Goal: Information Seeking & Learning: Learn about a topic

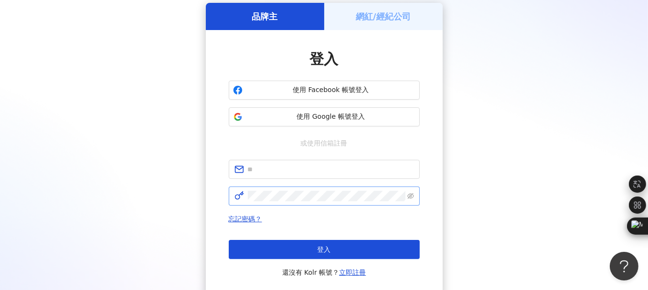
scroll to position [95, 0]
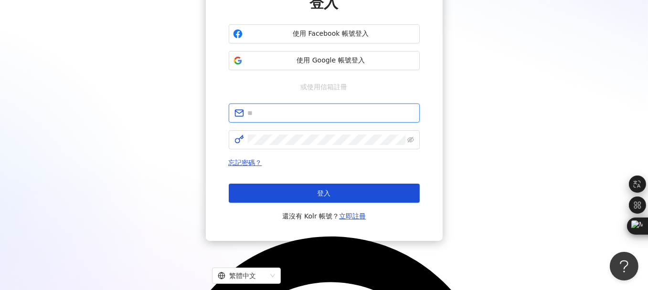
click at [270, 108] on input "text" at bounding box center [331, 113] width 166 height 11
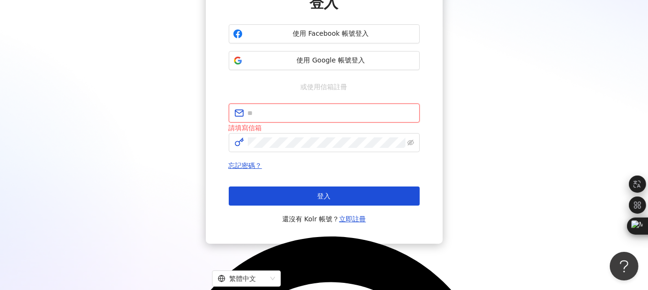
type input "**********"
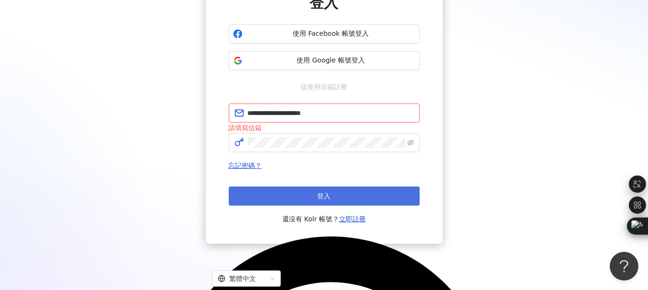
click at [318, 194] on span "登入" at bounding box center [324, 196] width 13 height 8
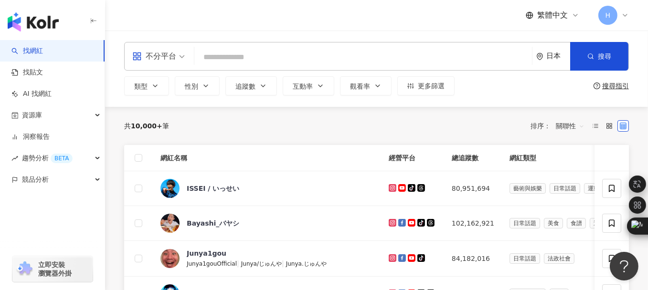
click at [168, 53] on div "不分平台" at bounding box center [154, 56] width 44 height 15
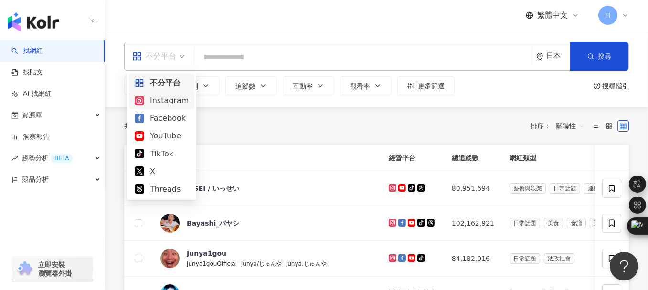
click at [168, 106] on div "Instagram" at bounding box center [162, 101] width 54 height 12
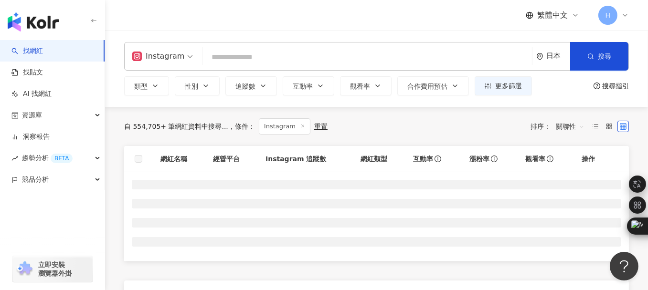
click at [556, 54] on div "日本" at bounding box center [558, 56] width 24 height 8
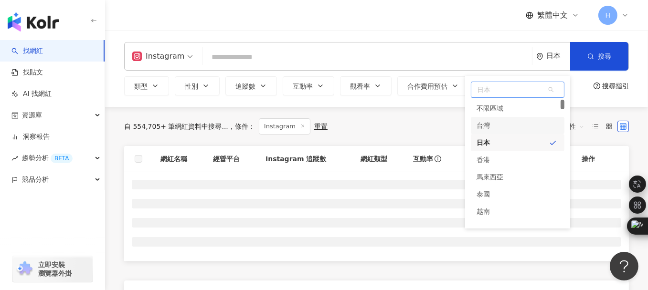
click at [504, 123] on div "台灣" at bounding box center [518, 125] width 94 height 17
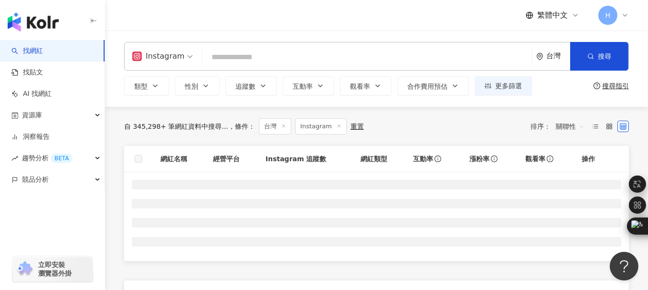
click at [253, 63] on input "search" at bounding box center [367, 57] width 322 height 18
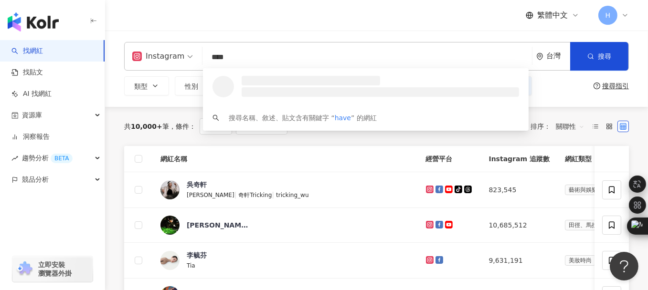
type input "*****"
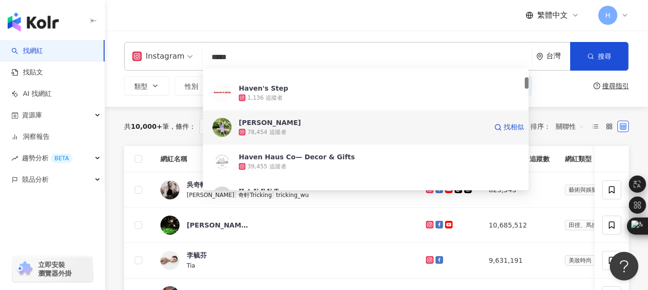
scroll to position [48, 0]
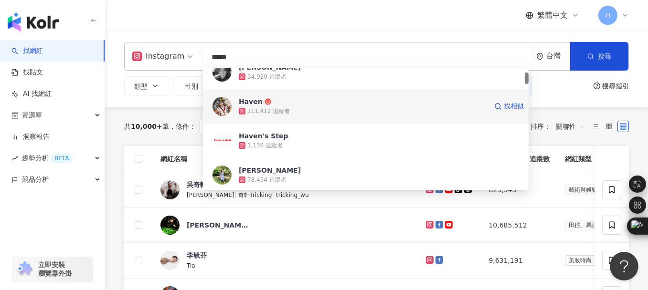
click at [255, 102] on div "Haven" at bounding box center [251, 102] width 24 height 10
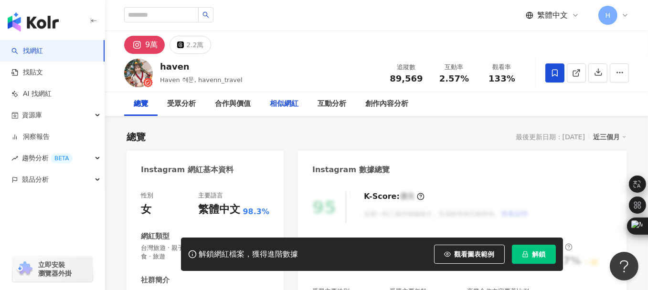
click at [286, 106] on div "相似網紅" at bounding box center [284, 103] width 29 height 11
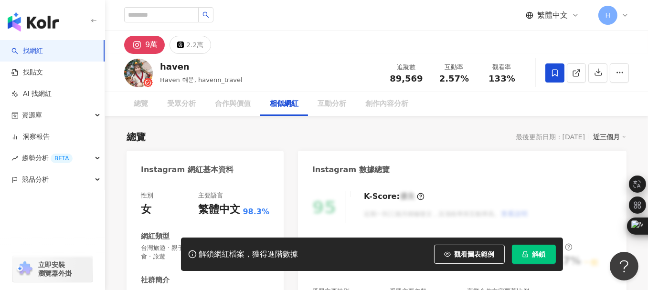
scroll to position [1558, 0]
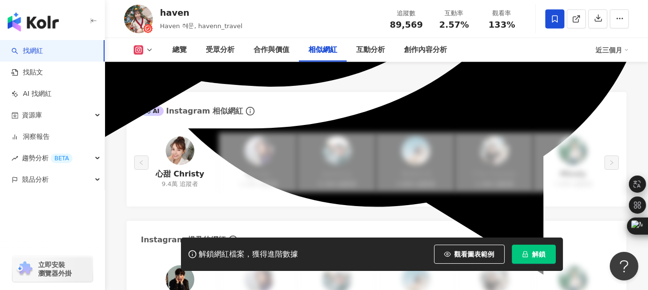
click at [543, 253] on span "解鎖" at bounding box center [538, 255] width 13 height 8
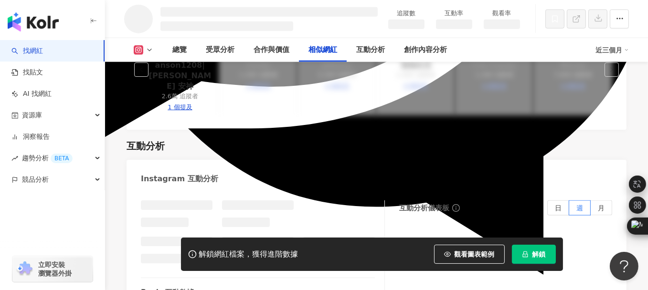
scroll to position [1349, 0]
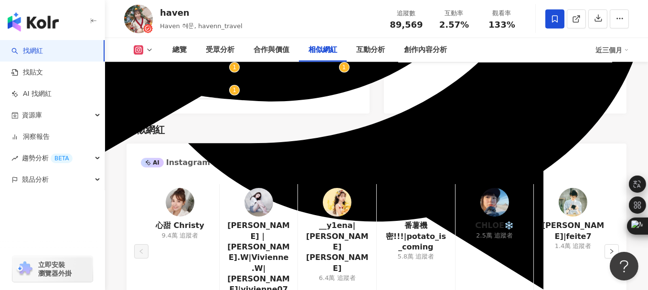
scroll to position [1579, 0]
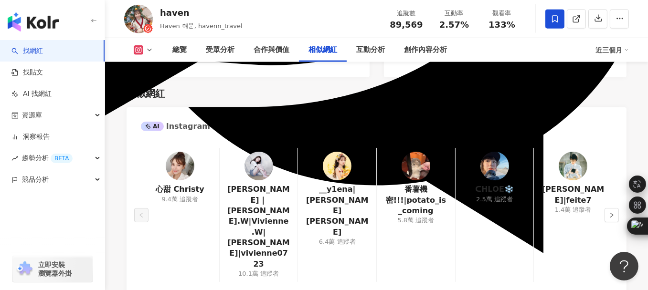
click at [183, 156] on img at bounding box center [180, 166] width 29 height 29
click at [251, 152] on img at bounding box center [258, 166] width 29 height 29
click at [333, 152] on img at bounding box center [337, 166] width 29 height 29
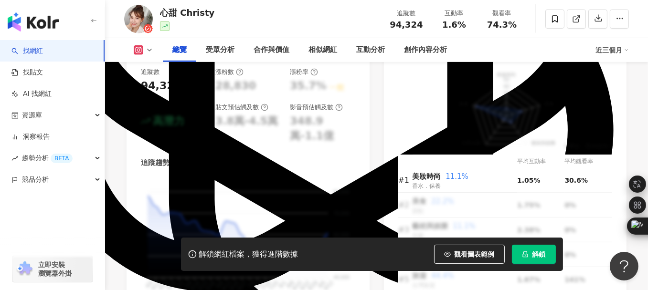
scroll to position [716, 0]
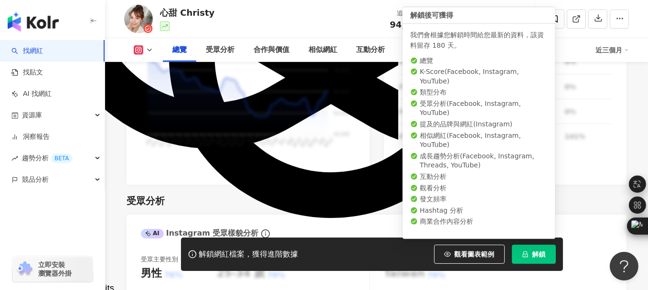
click at [532, 254] on span "解鎖" at bounding box center [538, 255] width 13 height 8
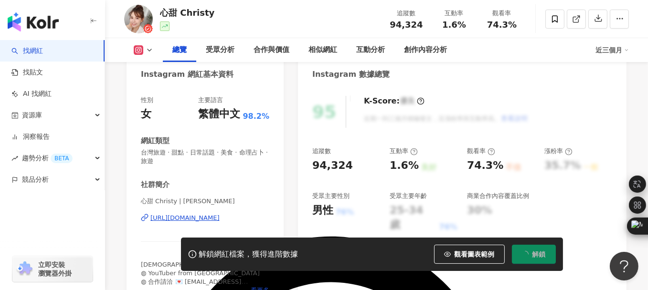
scroll to position [0, 0]
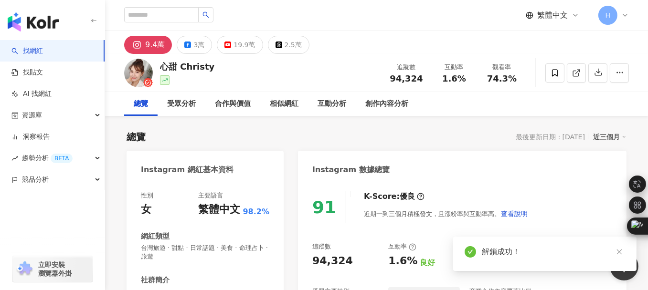
scroll to position [143, 0]
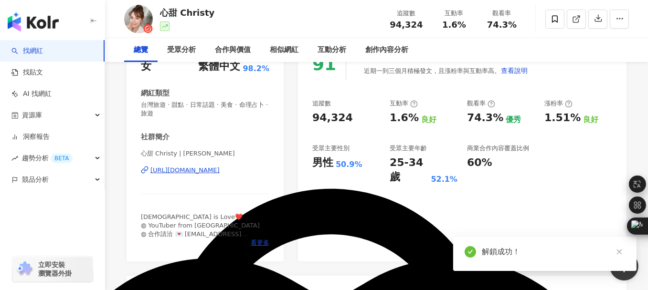
click at [233, 175] on div "心甜 Christy | christywuwu https://www.instagram.com/christywuwu/" at bounding box center [205, 177] width 128 height 56
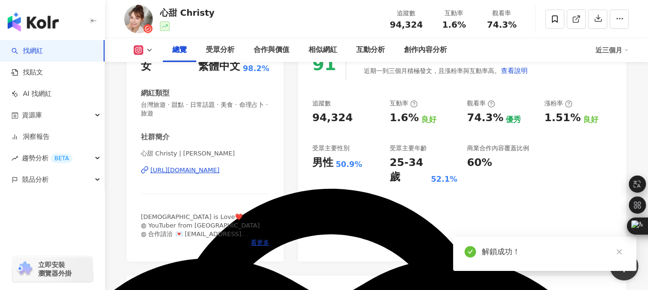
click at [220, 173] on div "https://www.instagram.com/christywuwu/" at bounding box center [184, 170] width 69 height 9
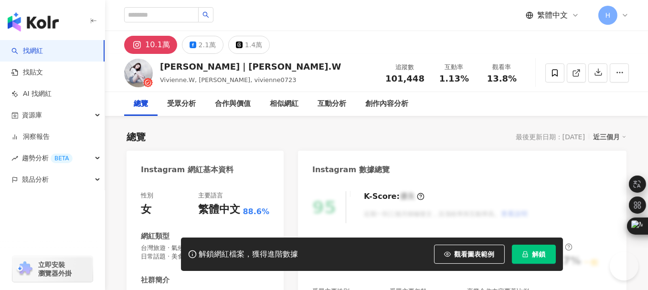
click at [547, 252] on button "解鎖" at bounding box center [534, 254] width 44 height 19
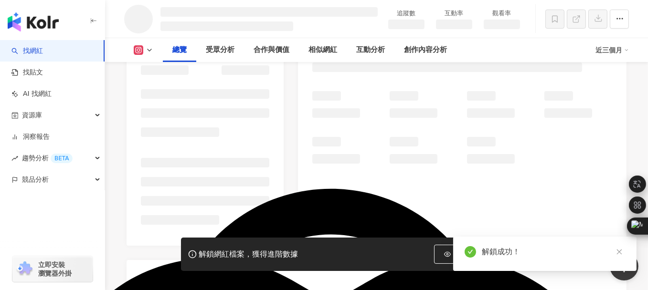
scroll to position [88, 0]
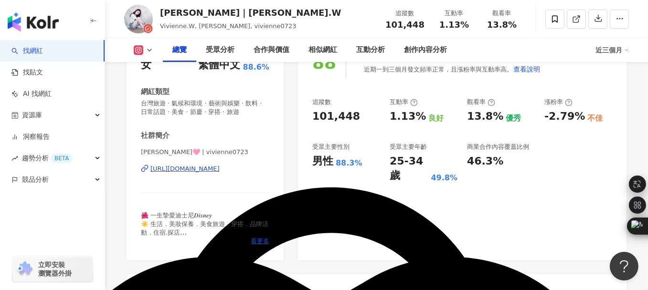
scroll to position [191, 0]
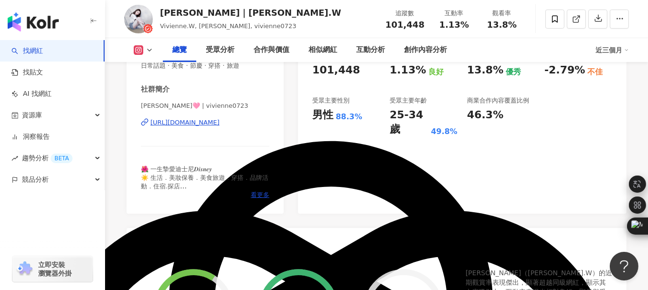
click at [194, 122] on div "https://www.instagram.com/vivienne0723/" at bounding box center [184, 122] width 69 height 9
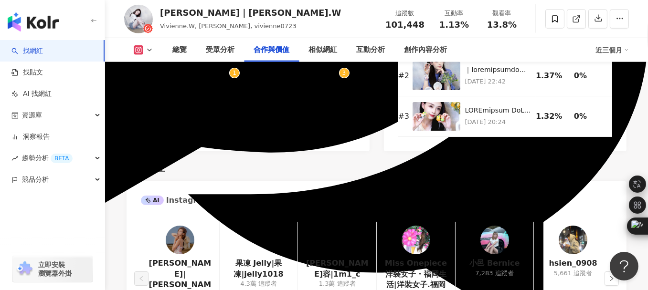
scroll to position [1528, 0]
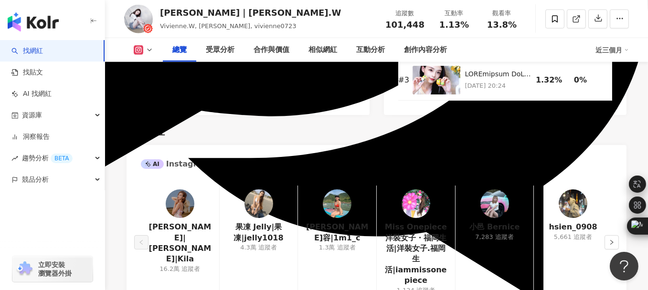
scroll to position [39, 0]
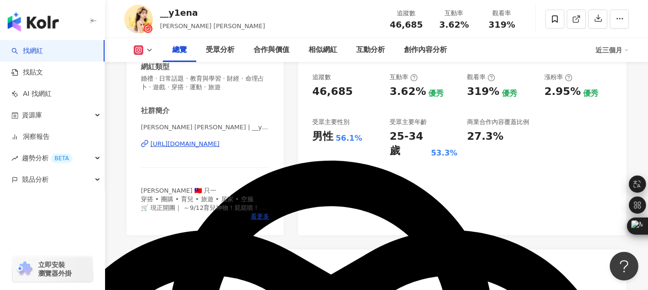
scroll to position [191, 0]
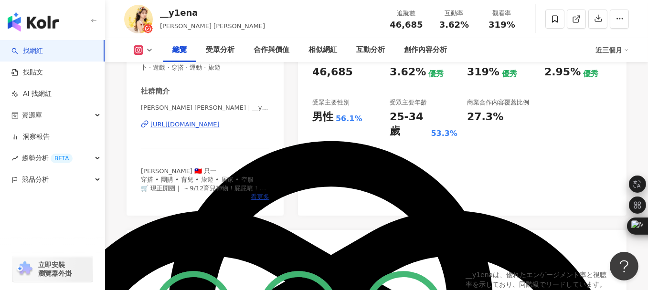
click at [256, 198] on span "看更多" at bounding box center [260, 197] width 19 height 9
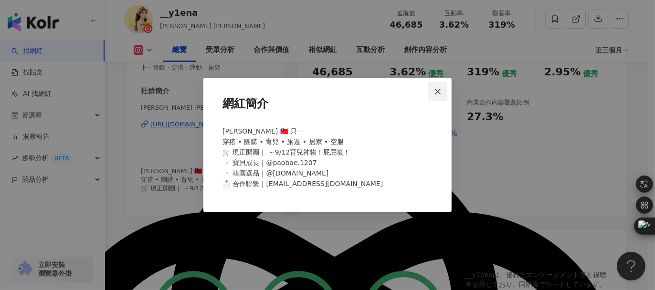
click at [435, 89] on icon "close" at bounding box center [438, 92] width 8 height 8
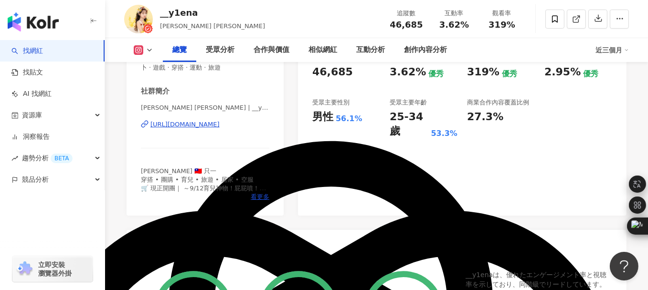
click at [188, 127] on div "https://www.instagram.com/__y1ena/" at bounding box center [184, 124] width 69 height 9
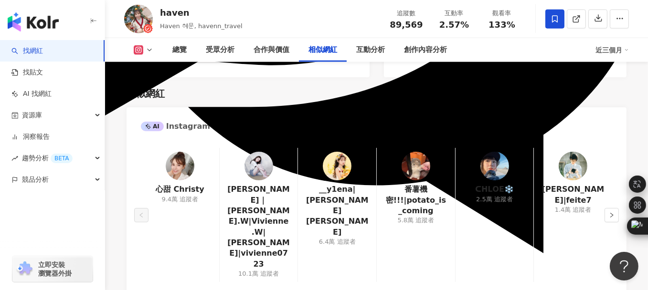
scroll to position [1579, 0]
click at [495, 152] on img at bounding box center [494, 166] width 29 height 29
click at [617, 208] on button "button" at bounding box center [612, 215] width 14 height 14
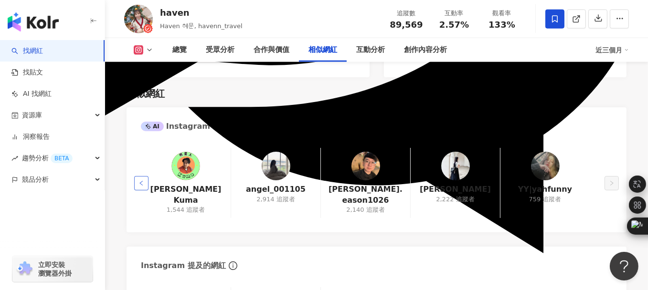
click at [142, 180] on icon "left" at bounding box center [141, 183] width 6 height 6
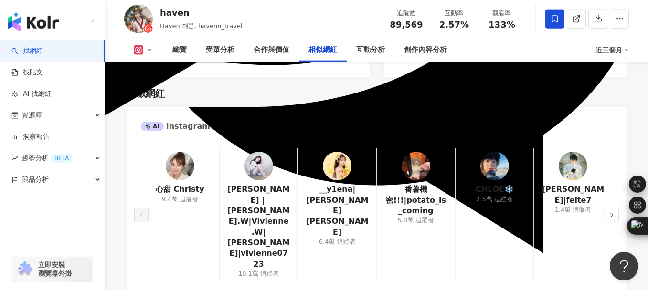
click at [142, 162] on div "心甜 Christy 9.4萬 追蹤者" at bounding box center [180, 215] width 78 height 134
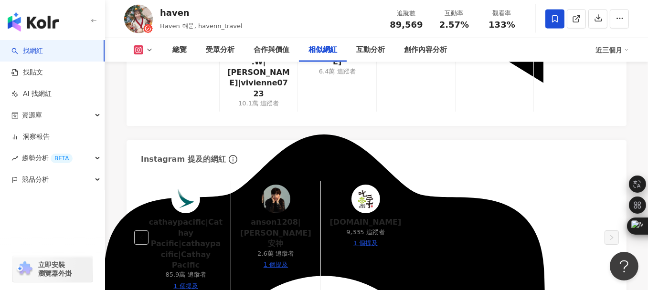
scroll to position [1770, 0]
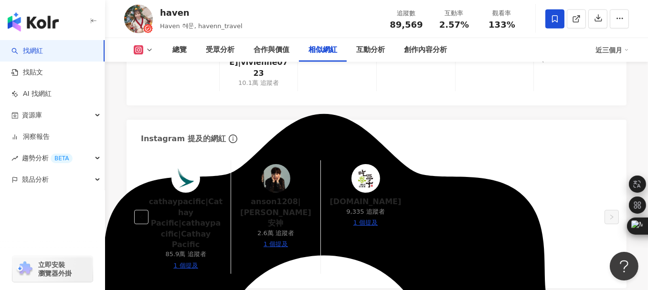
click at [270, 164] on img at bounding box center [276, 178] width 29 height 29
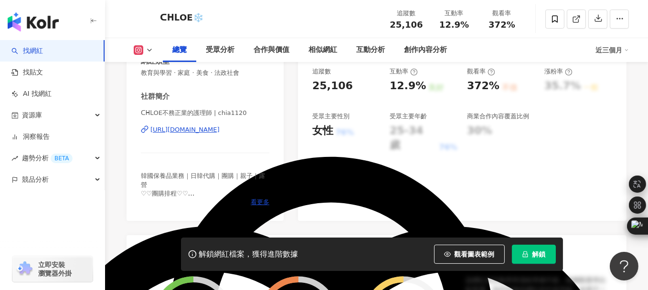
scroll to position [191, 0]
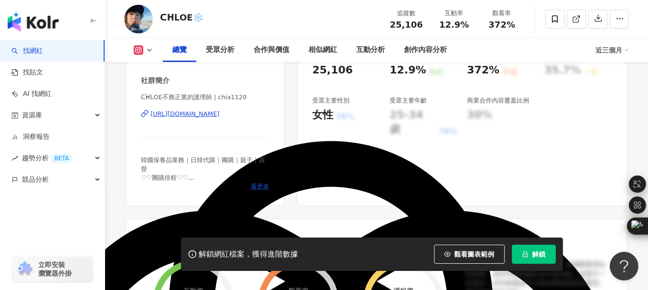
click at [190, 116] on div "https://www.instagram.com/chia1120/" at bounding box center [184, 114] width 69 height 9
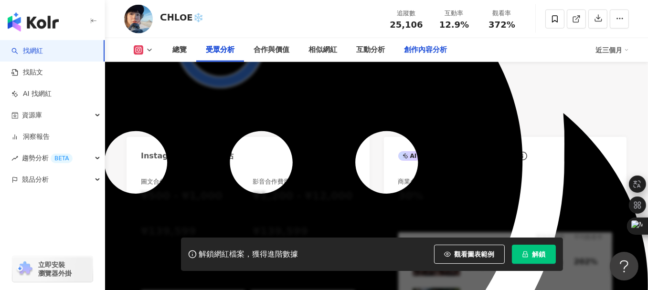
scroll to position [907, 0]
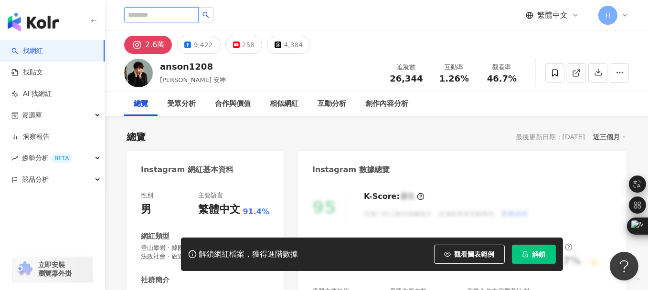
click at [160, 14] on input "search" at bounding box center [161, 14] width 74 height 15
type input "*"
type input "**"
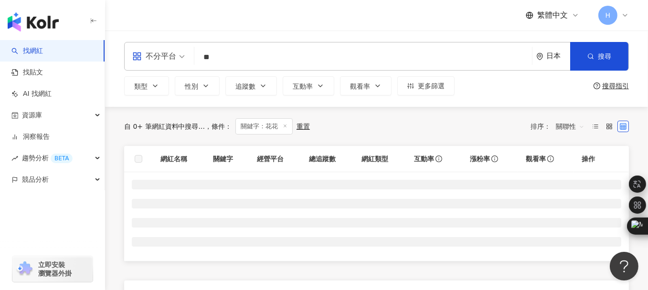
click at [166, 59] on div "不分平台" at bounding box center [154, 56] width 44 height 15
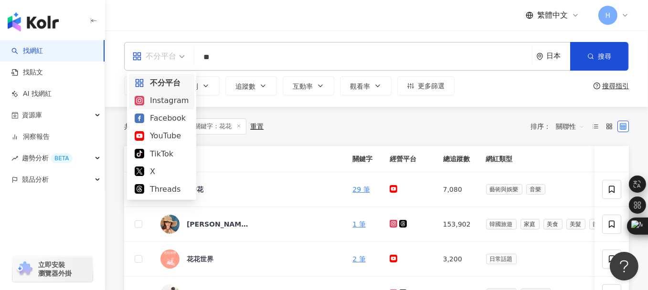
click at [161, 100] on div "Instagram" at bounding box center [162, 101] width 54 height 12
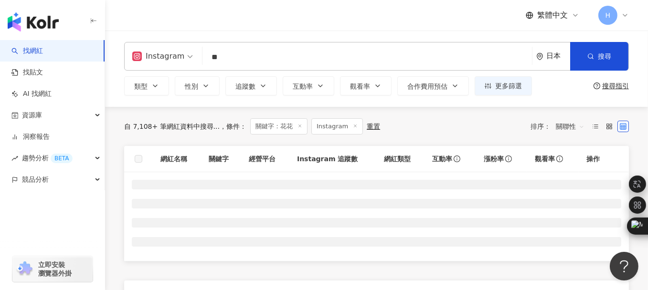
click at [554, 54] on div "日本" at bounding box center [558, 56] width 24 height 8
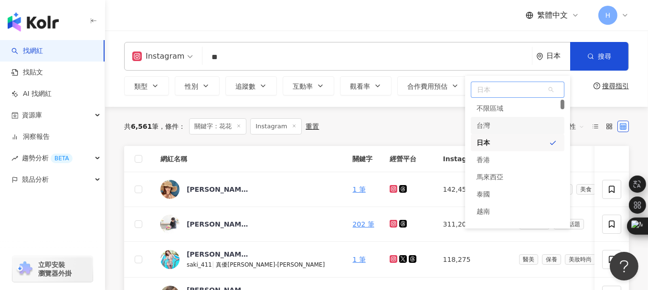
click at [504, 126] on div "台灣" at bounding box center [518, 125] width 94 height 17
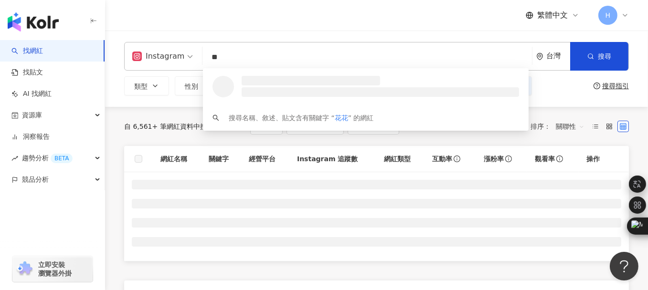
click at [502, 85] on div at bounding box center [380, 86] width 277 height 21
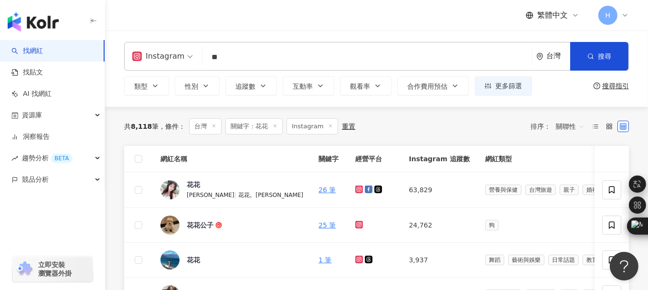
click at [562, 93] on div "類型 性別 追蹤數 互動率 觀看率 合作費用預估 更多篩選 搜尋指引" at bounding box center [376, 85] width 505 height 19
click at [495, 87] on span "更多篩選" at bounding box center [508, 86] width 27 height 8
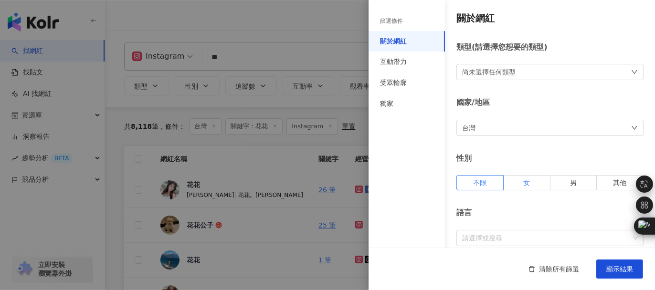
click at [532, 179] on label "女" at bounding box center [527, 182] width 47 height 15
click at [622, 266] on span "顯示結果" at bounding box center [619, 269] width 27 height 8
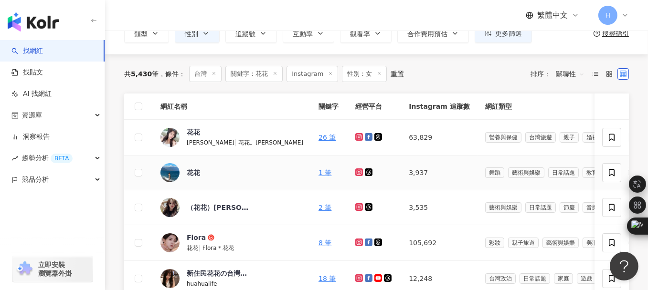
scroll to position [48, 0]
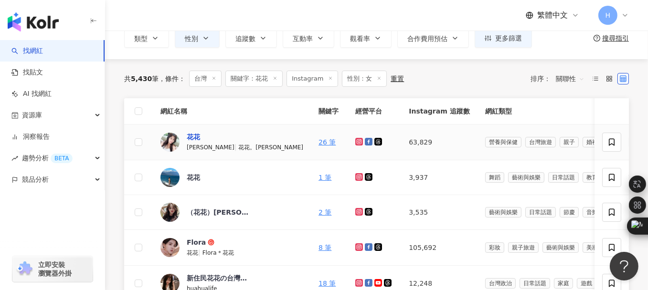
click at [191, 135] on div "花花" at bounding box center [193, 137] width 13 height 10
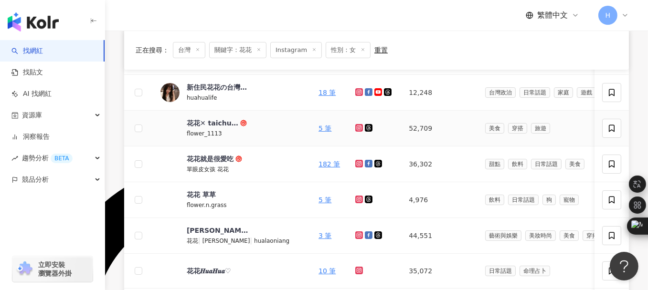
scroll to position [286, 0]
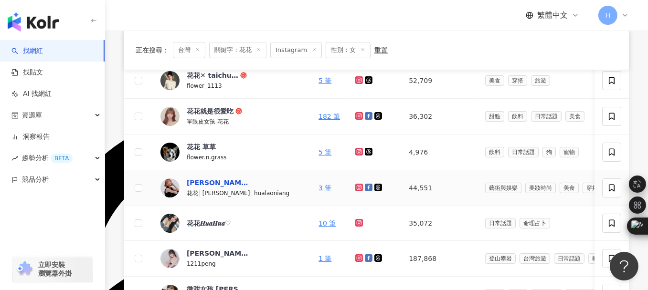
click at [199, 180] on div "張嘉雲" at bounding box center [218, 183] width 62 height 10
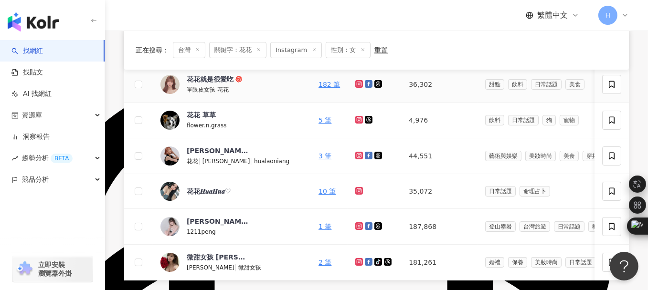
scroll to position [334, 0]
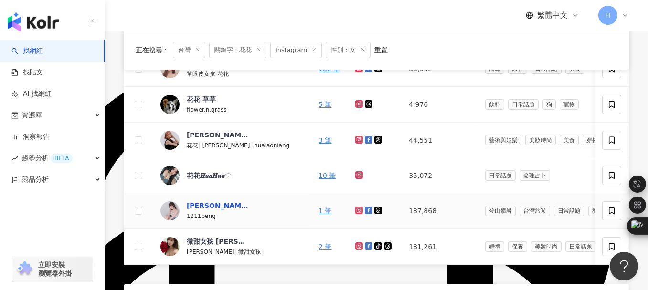
click at [204, 203] on div "[PERSON_NAME]" at bounding box center [218, 206] width 62 height 10
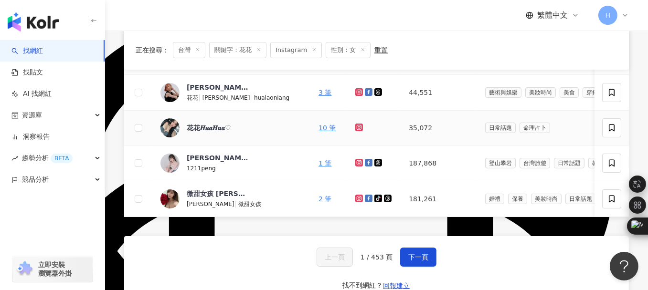
scroll to position [430, 0]
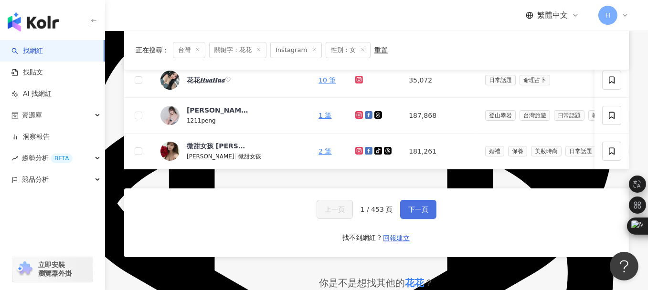
click at [422, 213] on span "下一頁" at bounding box center [418, 210] width 20 height 8
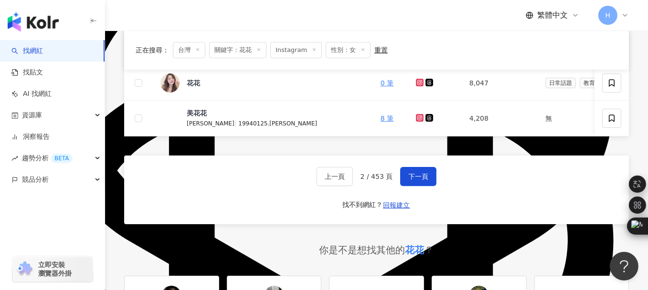
scroll to position [525, 0]
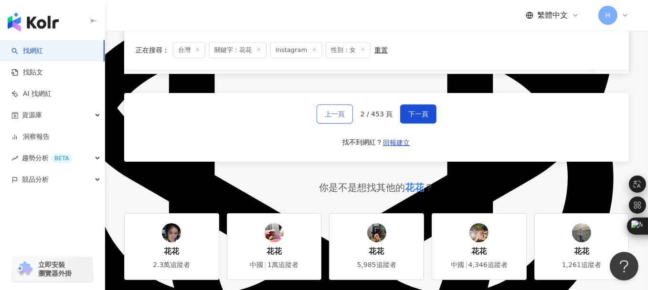
click at [339, 118] on span "上一頁" at bounding box center [335, 114] width 20 height 8
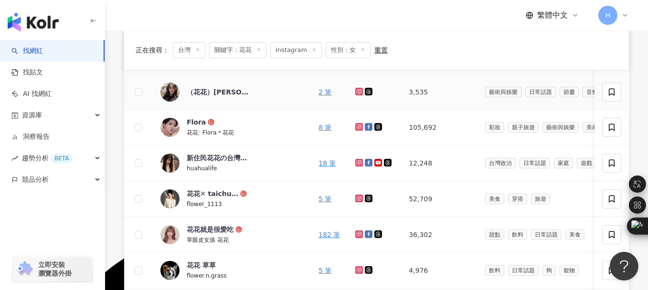
scroll to position [191, 0]
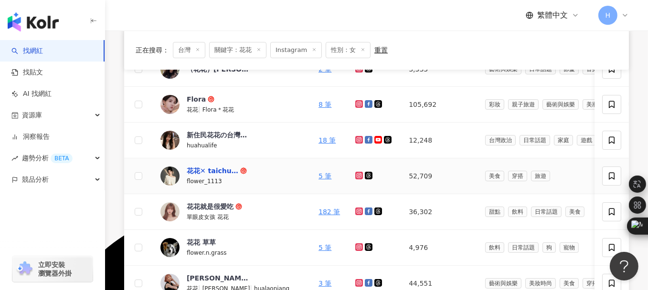
click at [219, 171] on div "花花✕ taichung girl" at bounding box center [213, 171] width 52 height 10
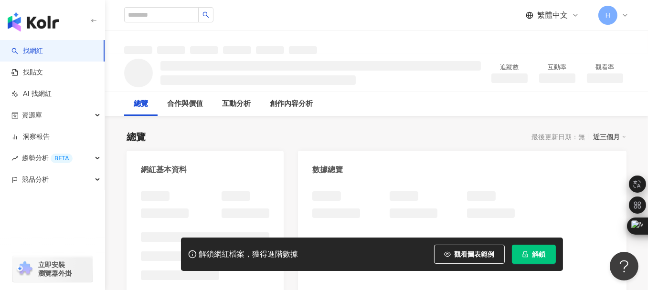
click at [533, 255] on span "解鎖" at bounding box center [538, 255] width 13 height 8
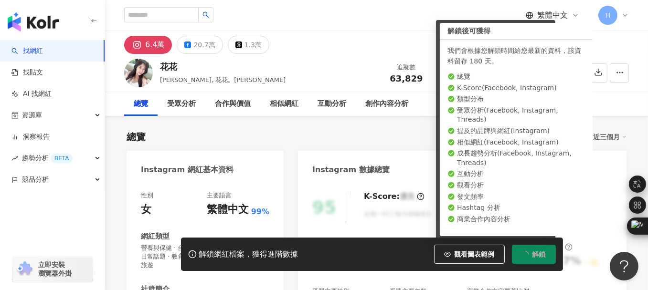
click at [328, 139] on div "總覽 最後更新日期：[DATE] 近三個月" at bounding box center [377, 136] width 500 height 13
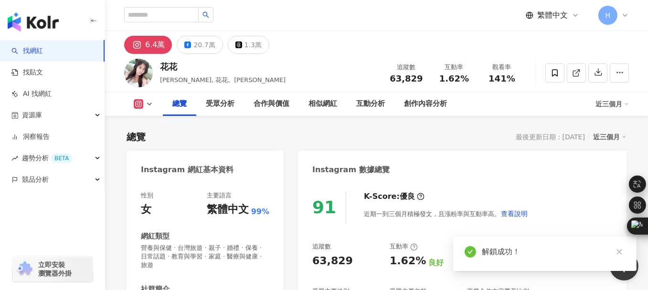
scroll to position [143, 0]
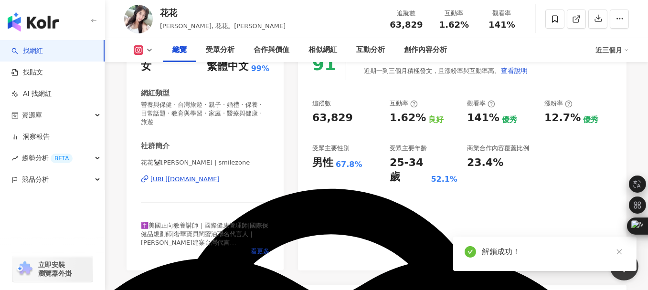
click at [176, 180] on div "[URL][DOMAIN_NAME]" at bounding box center [184, 179] width 69 height 9
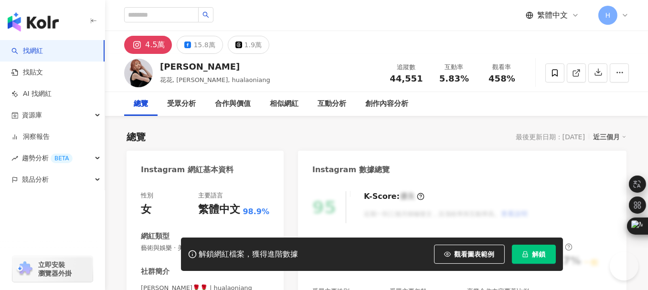
click at [530, 260] on button "解鎖" at bounding box center [534, 254] width 44 height 19
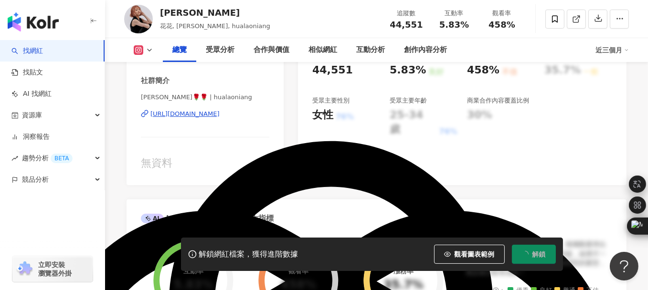
click at [208, 118] on div "https://www.instagram.com/hualaoniang/" at bounding box center [184, 114] width 69 height 9
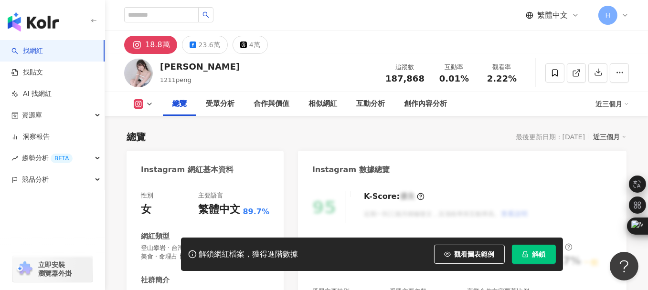
scroll to position [143, 0]
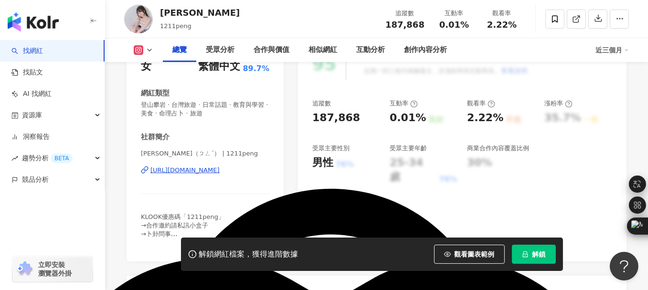
click at [188, 166] on div "https://www.instagram.com/1211peng/" at bounding box center [184, 170] width 69 height 9
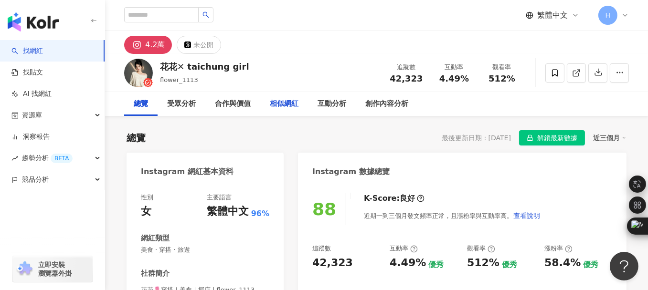
click at [276, 103] on div "相似網紅" at bounding box center [284, 103] width 29 height 11
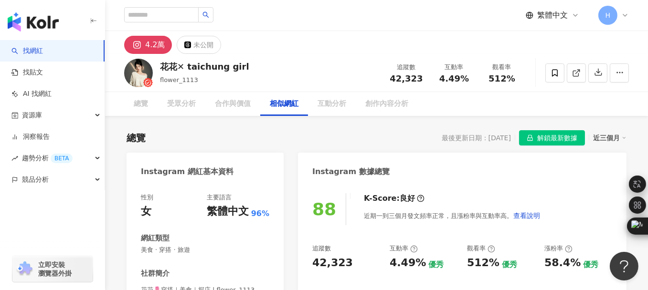
scroll to position [1550, 0]
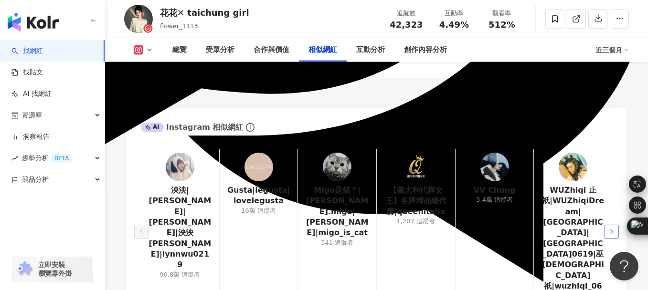
click at [614, 229] on icon "right" at bounding box center [612, 232] width 6 height 6
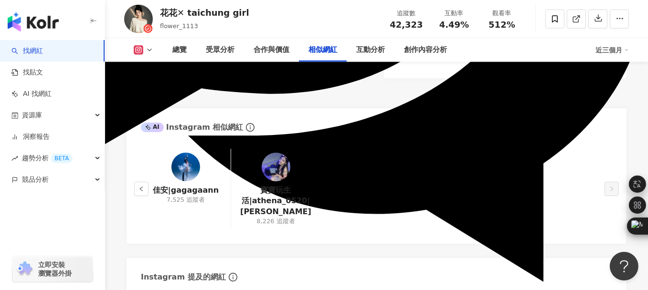
click at [614, 181] on div "佳安|gagagaann 7,525 追蹤者 寶寶玩生活|athena_0520| [PERSON_NAME] 8,226 追蹤者" at bounding box center [377, 191] width 500 height 105
click at [142, 187] on icon "left" at bounding box center [140, 189] width 3 height 5
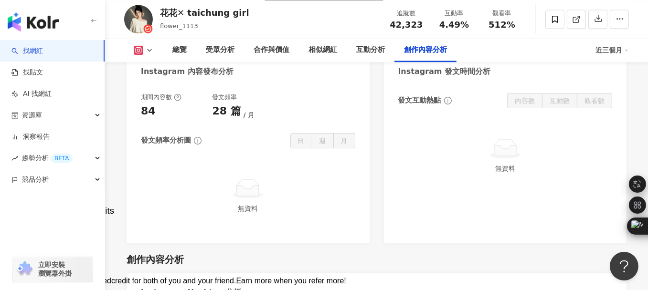
scroll to position [2553, 0]
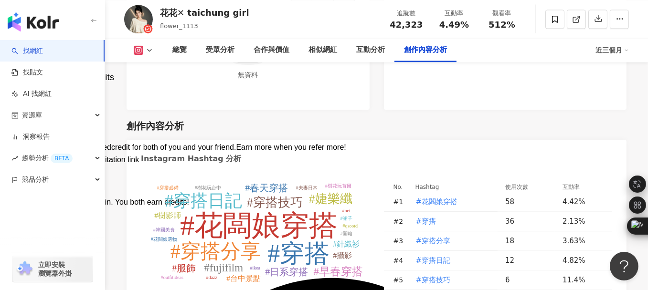
click at [205, 241] on tspan "#穿搭分享" at bounding box center [215, 252] width 90 height 22
type input "*****"
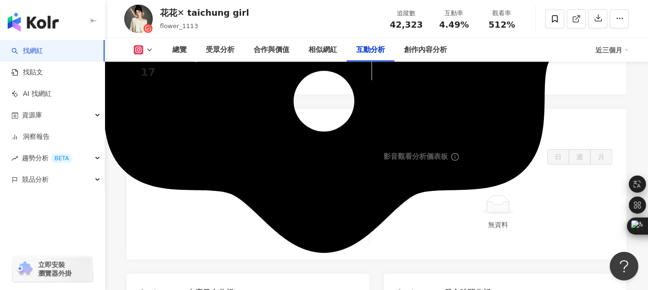
scroll to position [2196, 0]
